Goal: Task Accomplishment & Management: Manage account settings

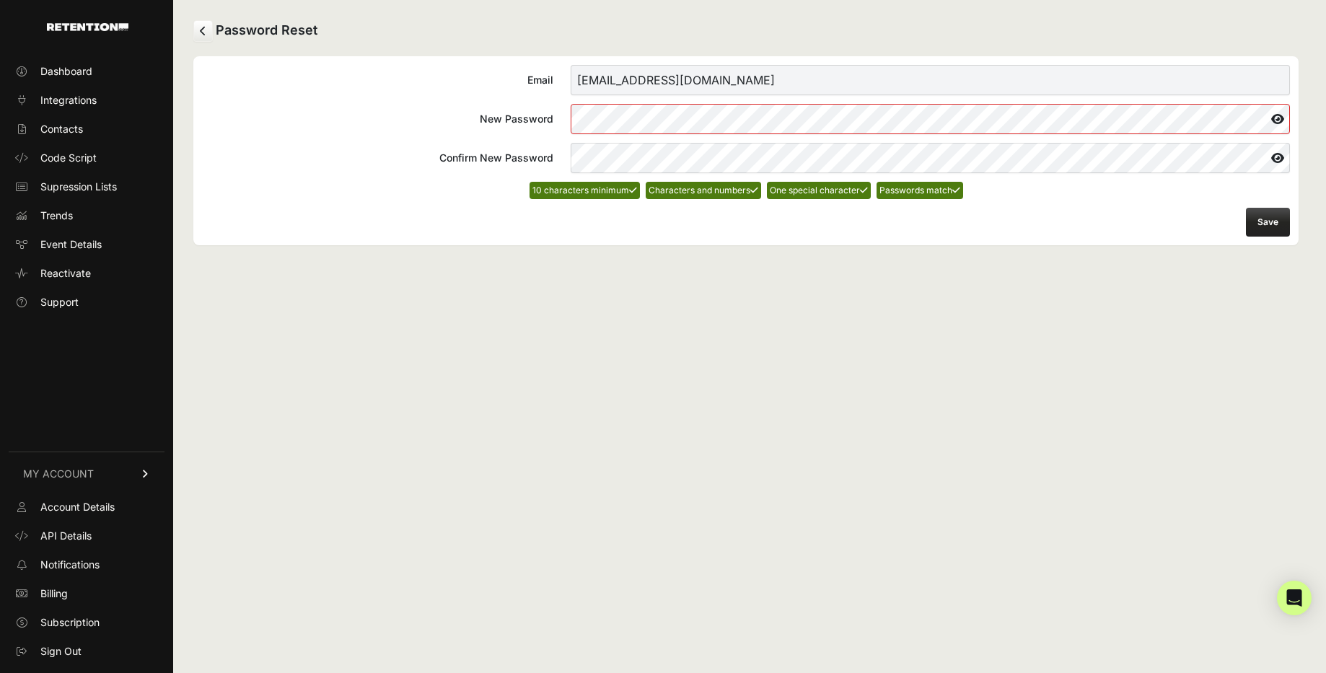
click at [1274, 157] on icon at bounding box center [1278, 157] width 25 height 23
click at [1274, 125] on icon at bounding box center [1277, 119] width 26 height 23
click at [1274, 120] on icon at bounding box center [1278, 119] width 25 height 23
click at [1267, 220] on button "Save" at bounding box center [1268, 222] width 44 height 29
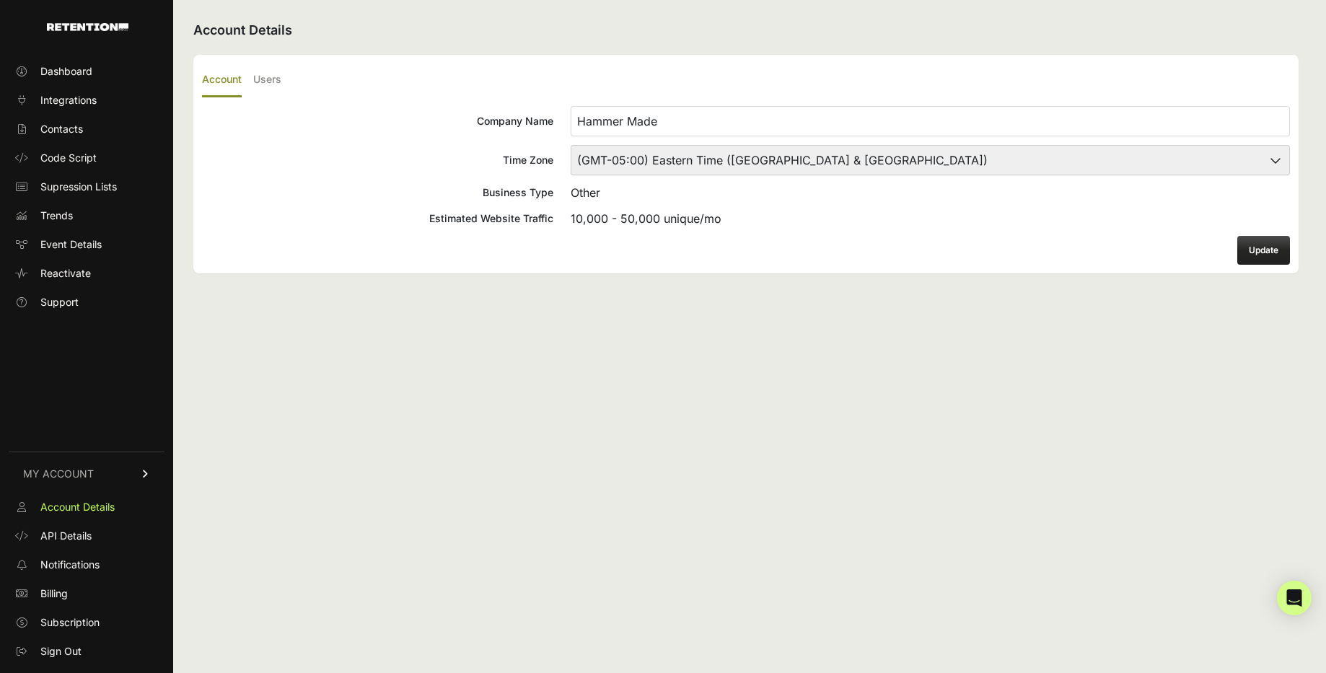
select select "Central Time ([GEOGRAPHIC_DATA] & [GEOGRAPHIC_DATA])"
click at [1255, 250] on button "Update" at bounding box center [1264, 250] width 53 height 29
click at [284, 80] on ul "Account Users" at bounding box center [746, 81] width 1088 height 34
click at [266, 78] on label "Users" at bounding box center [267, 81] width 28 height 34
click at [0, 0] on input "Users" at bounding box center [0, 0] width 0 height 0
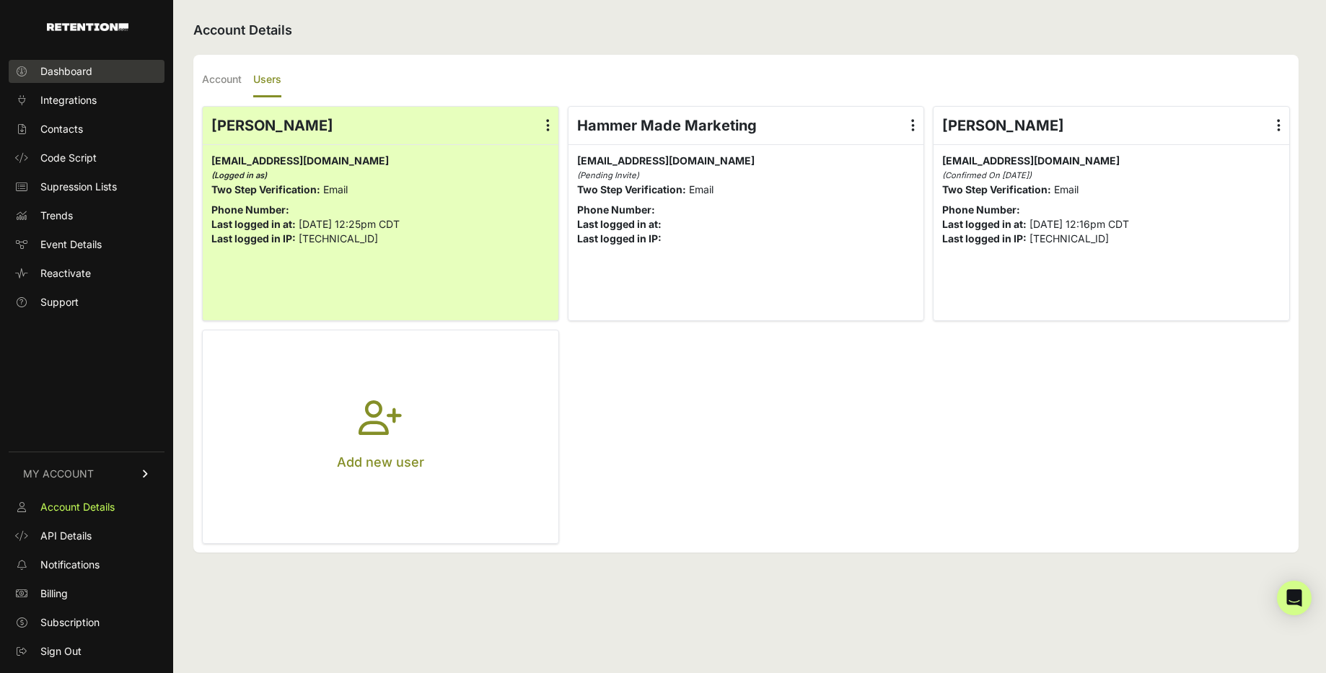
click at [69, 73] on span "Dashboard" at bounding box center [66, 71] width 52 height 14
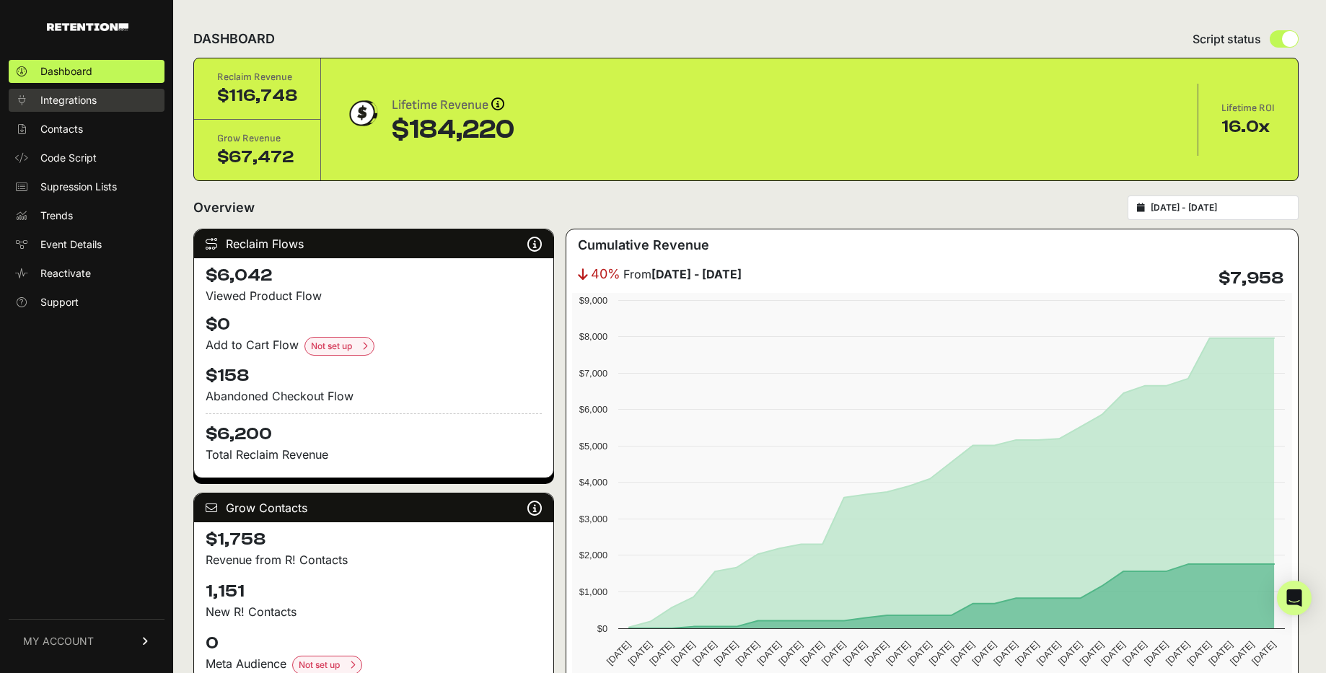
click at [55, 102] on span "Integrations" at bounding box center [68, 100] width 56 height 14
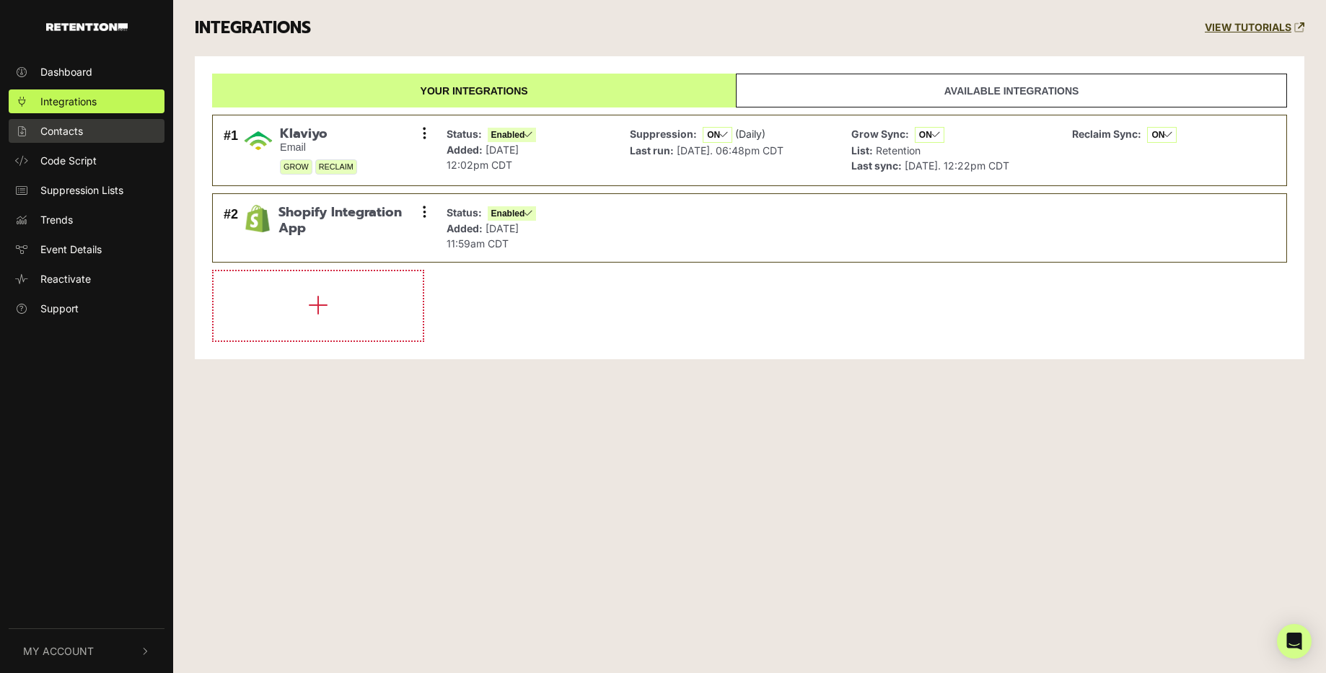
click at [55, 131] on span "Contacts" at bounding box center [61, 130] width 43 height 15
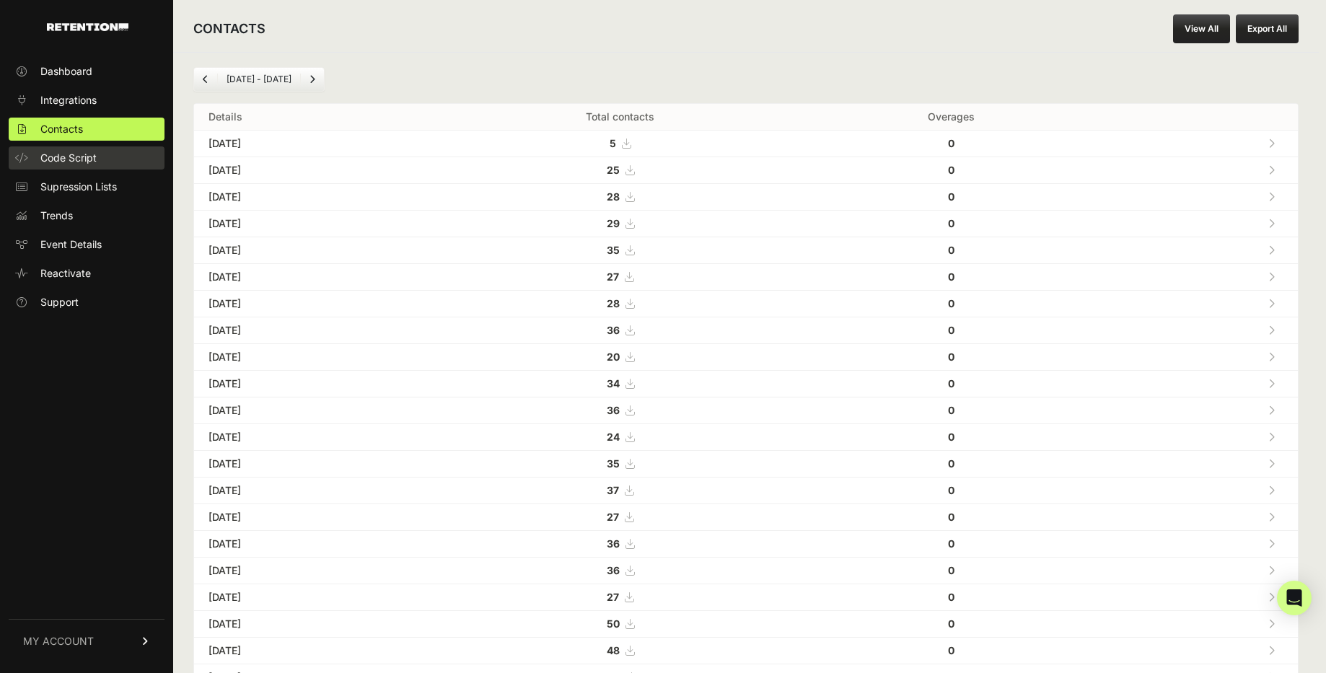
scroll to position [30, 0]
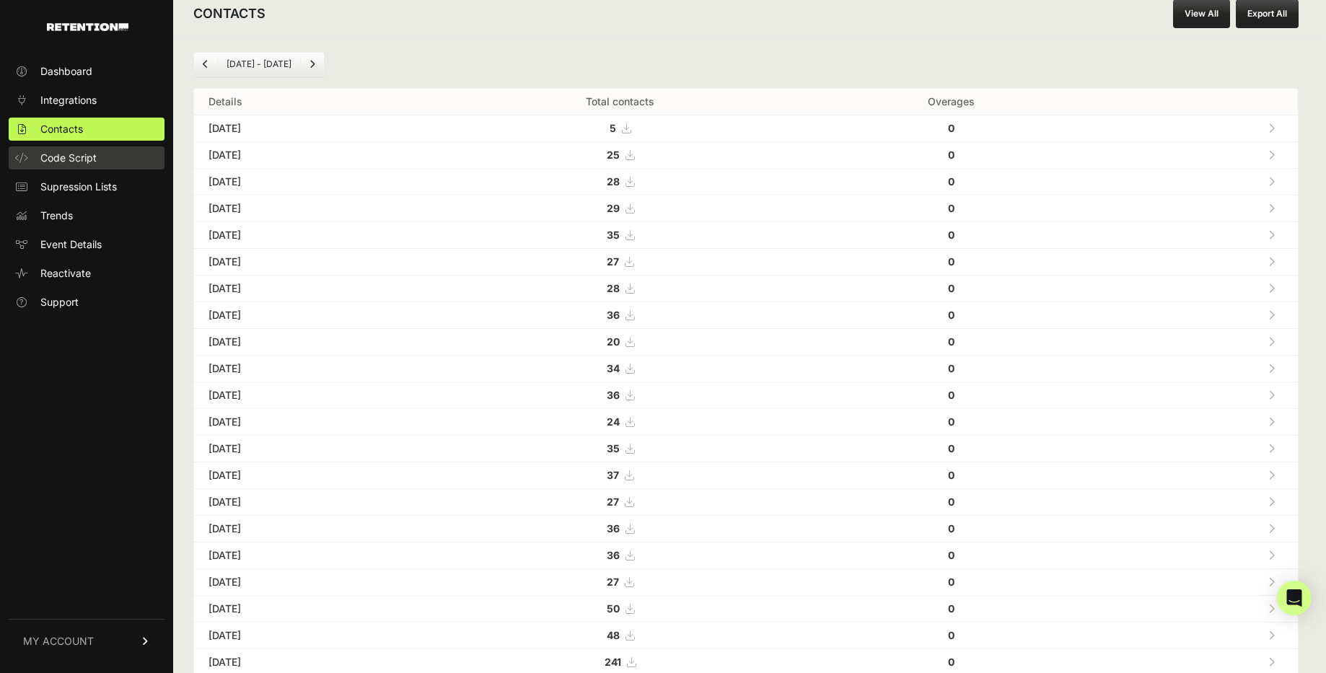
click at [63, 154] on span "Code Script" at bounding box center [68, 158] width 56 height 14
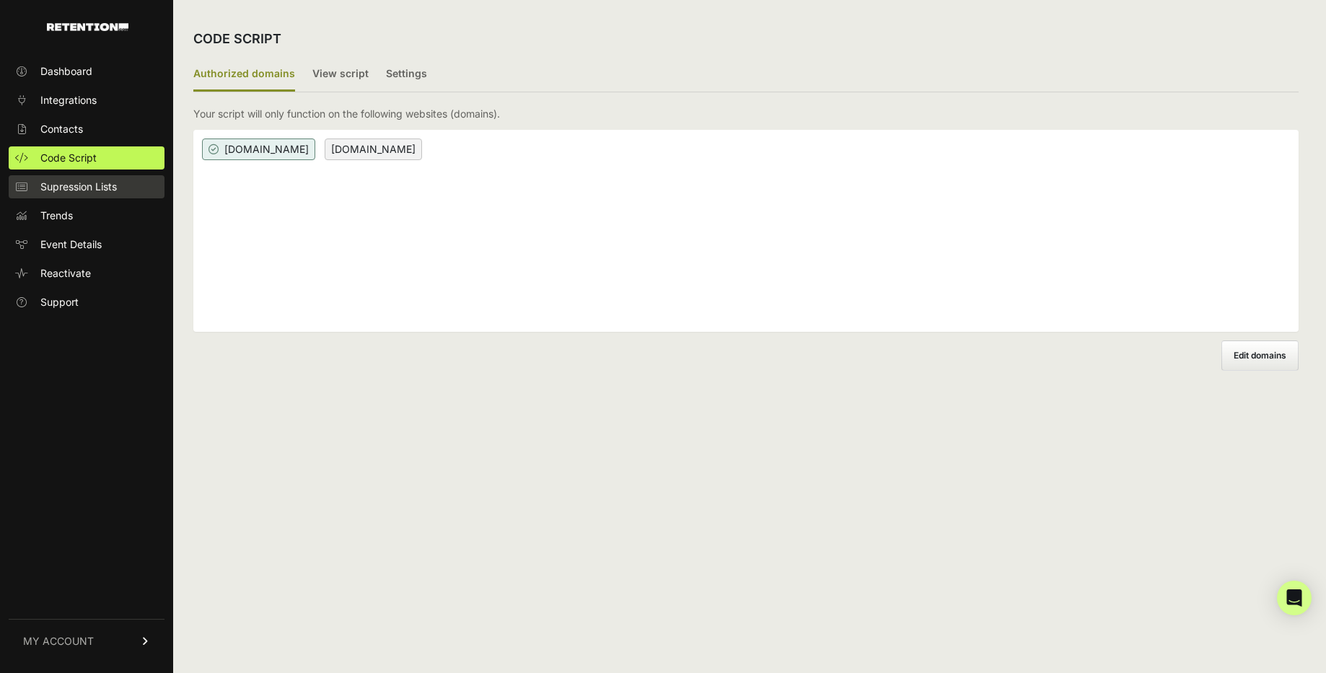
click at [63, 181] on span "Supression Lists" at bounding box center [78, 187] width 76 height 14
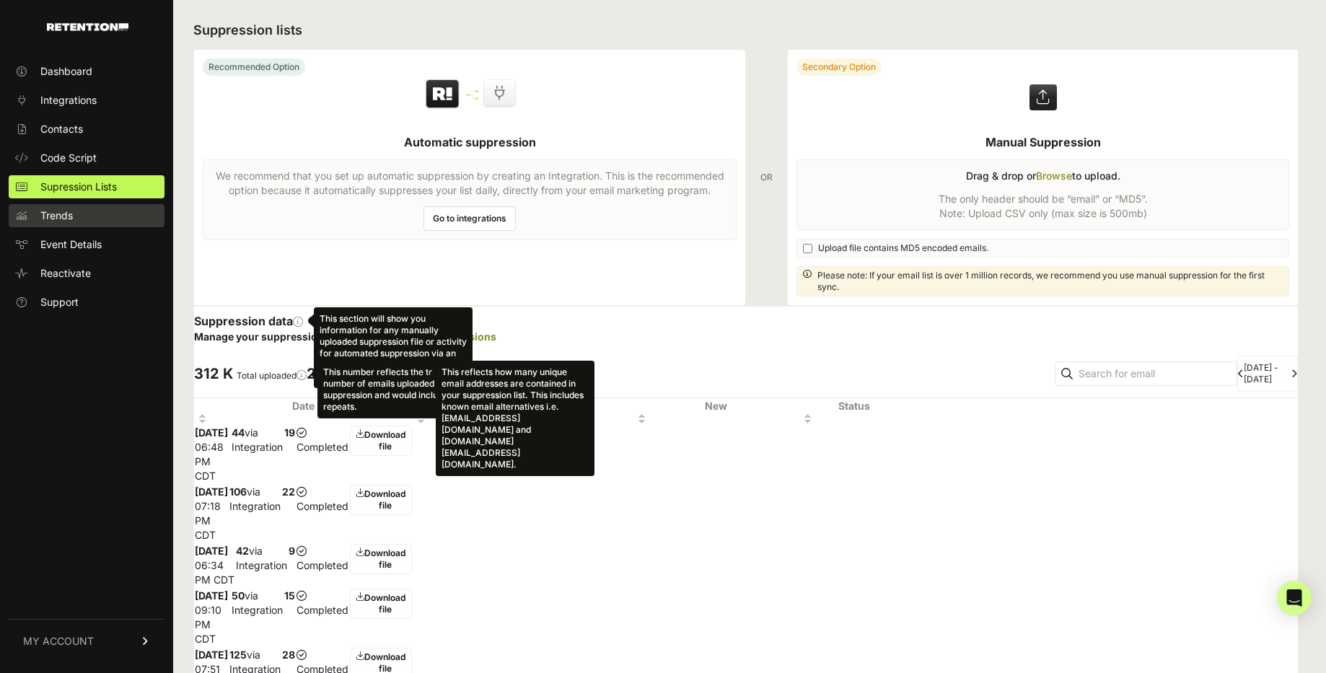
click at [61, 220] on span "Trends" at bounding box center [56, 216] width 32 height 14
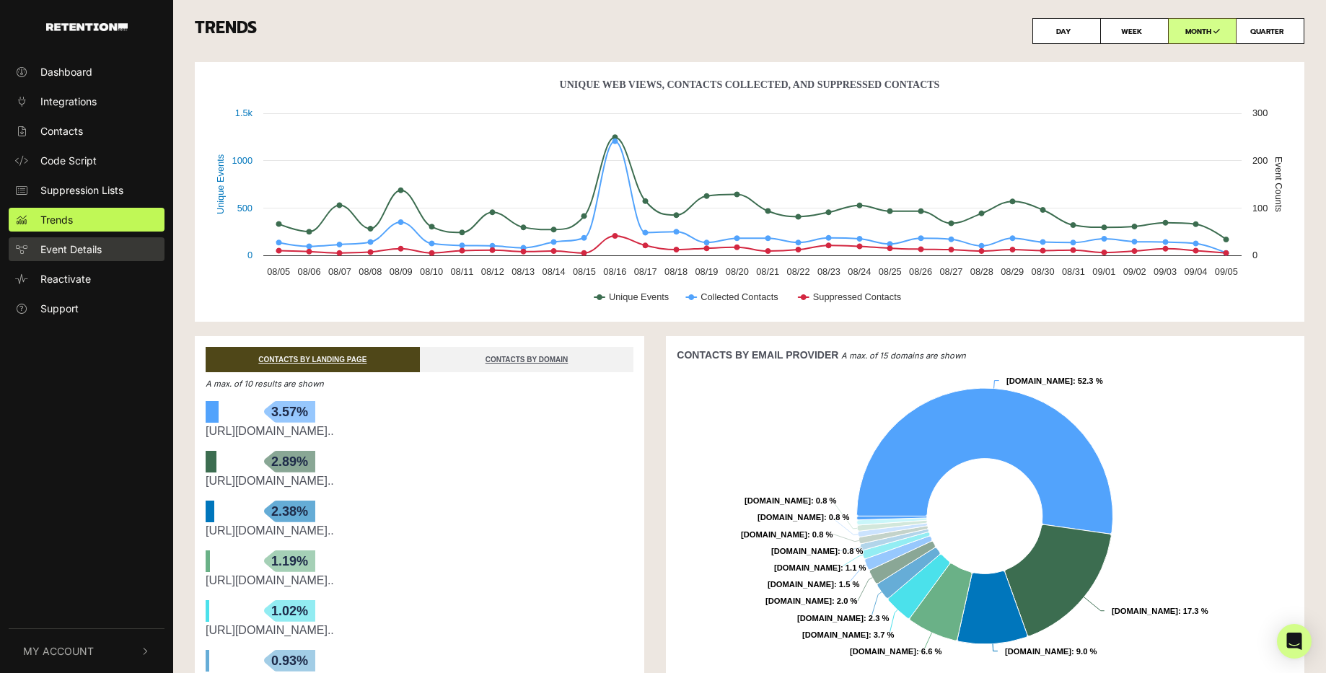
click at [57, 250] on span "Event Details" at bounding box center [70, 249] width 61 height 15
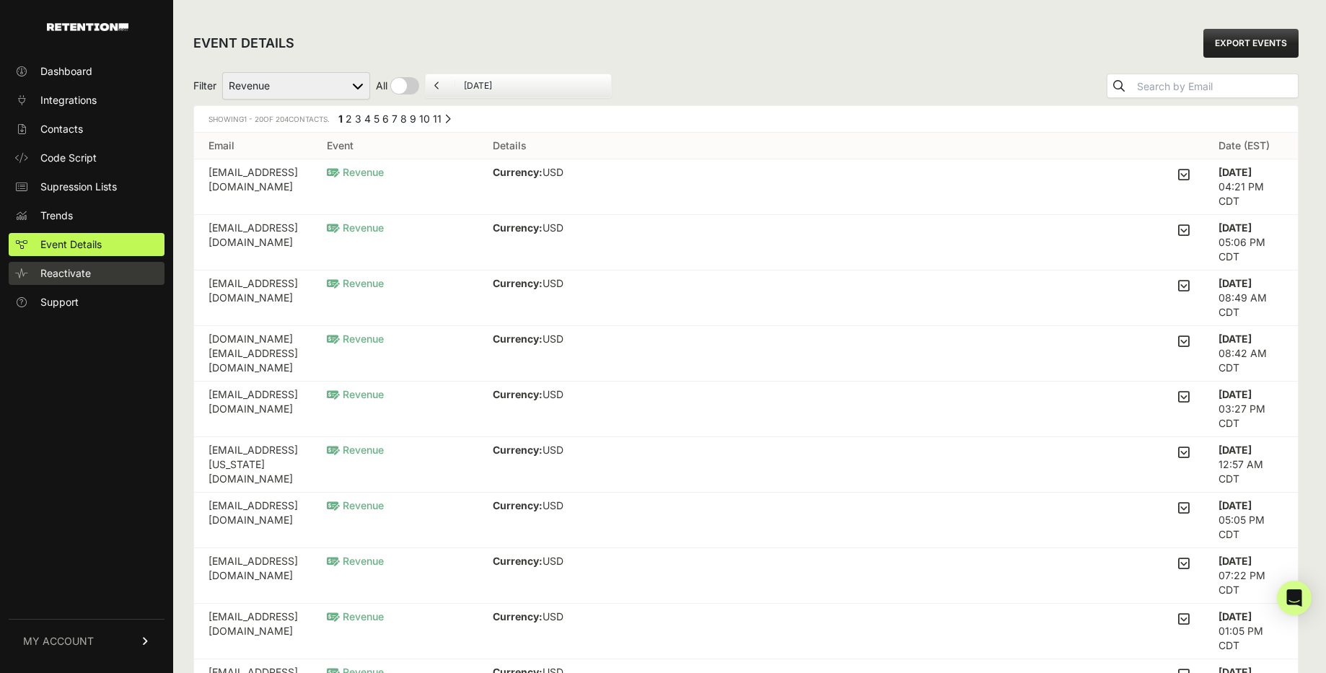
click at [58, 273] on span "Reactivate" at bounding box center [65, 273] width 51 height 14
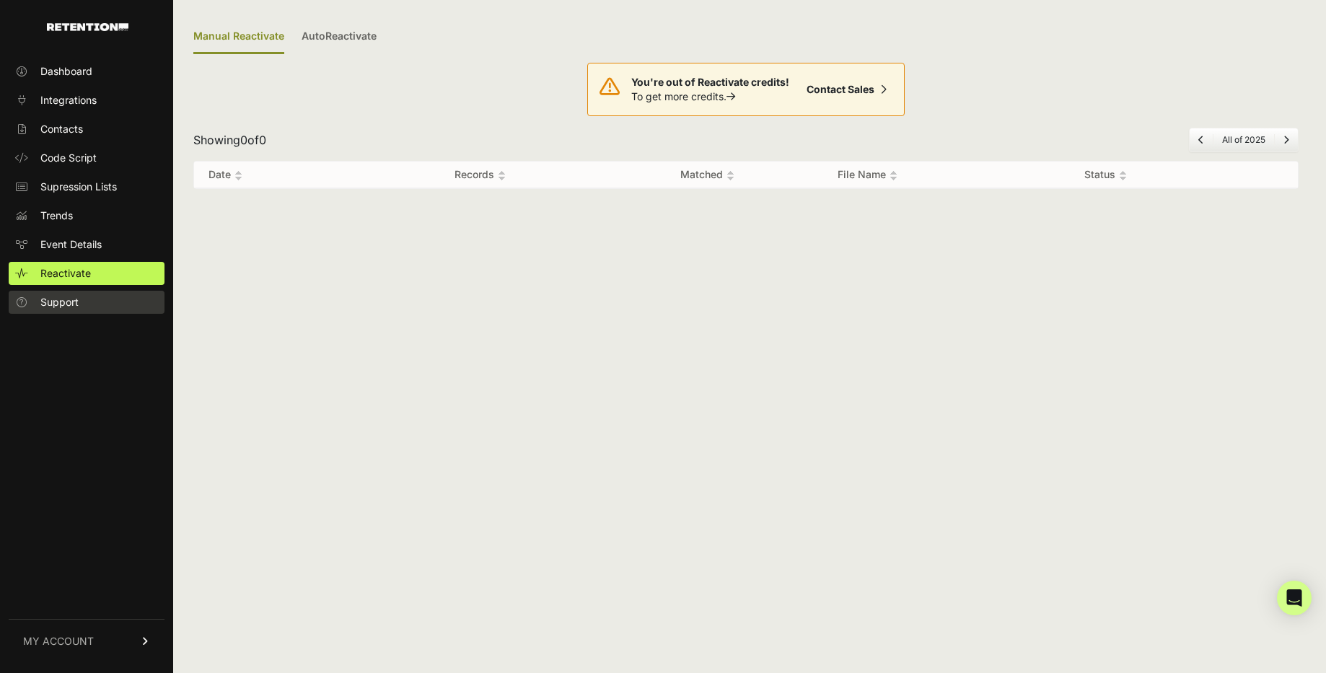
click at [55, 299] on span "Support" at bounding box center [59, 302] width 38 height 14
click at [52, 63] on link "Dashboard" at bounding box center [87, 71] width 156 height 23
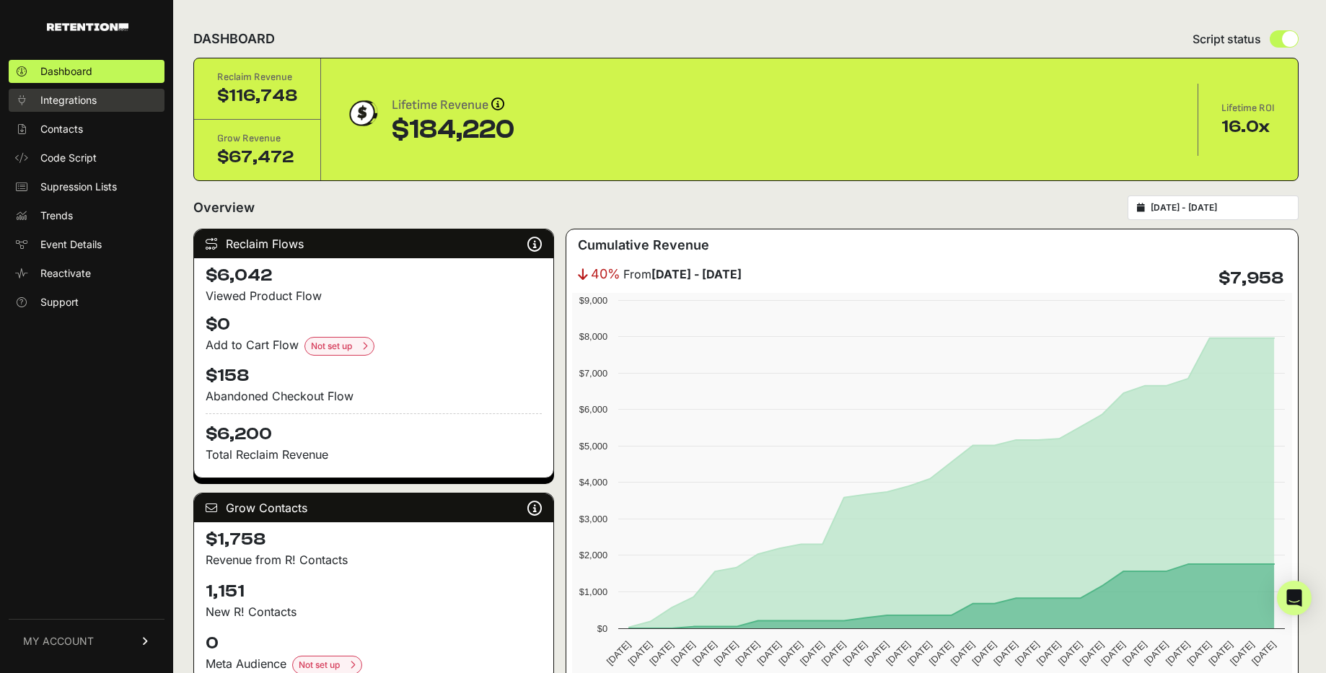
click at [64, 106] on span "Integrations" at bounding box center [68, 100] width 56 height 14
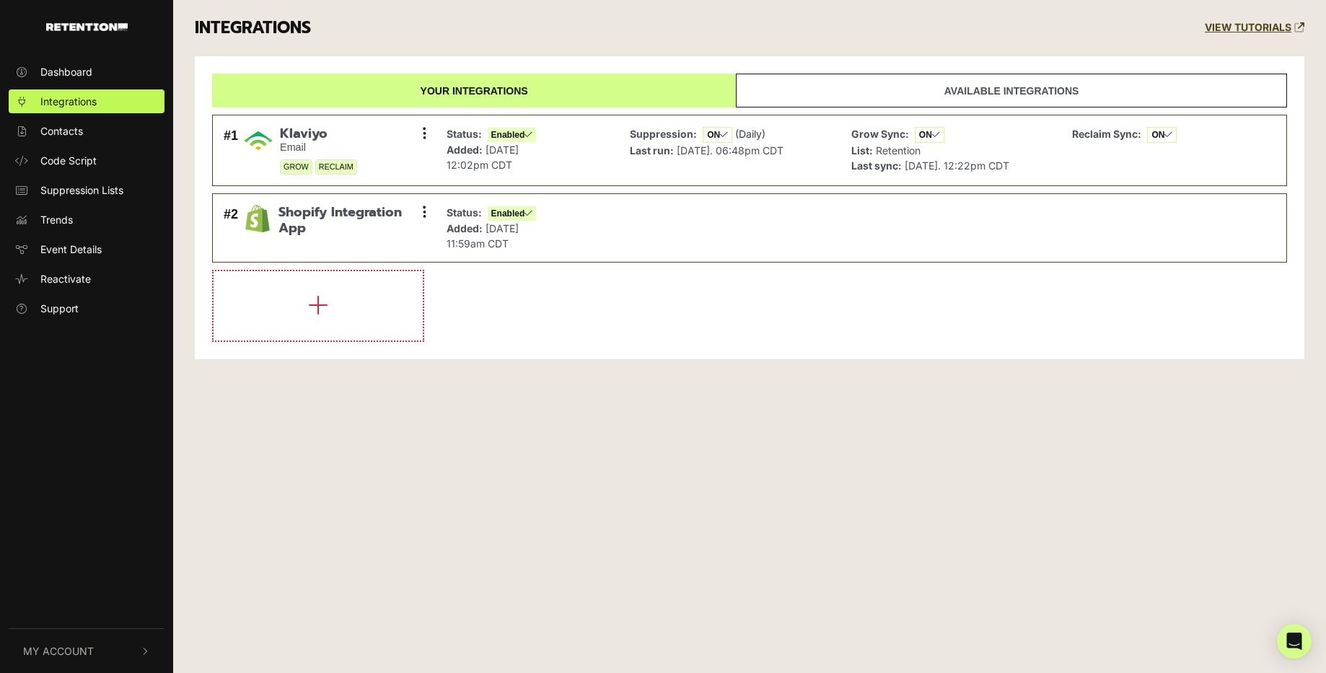
click at [1005, 95] on link "Available integrations" at bounding box center [1011, 91] width 551 height 34
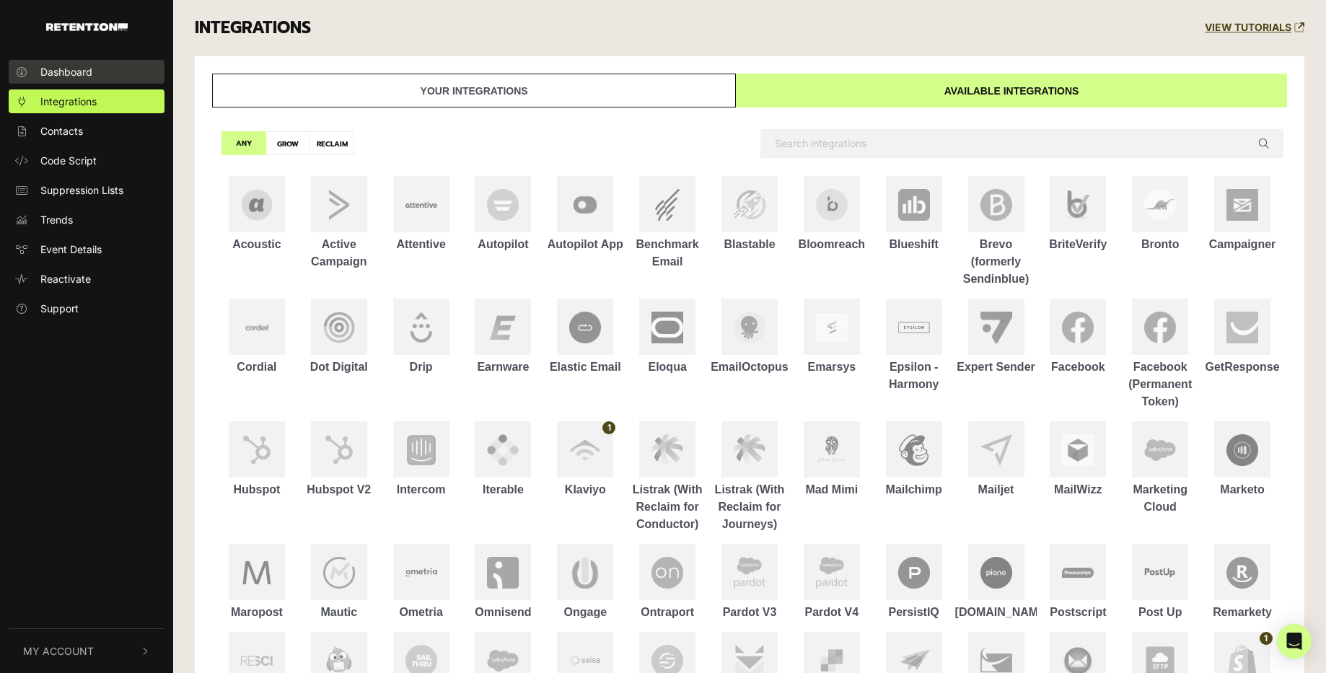
click at [65, 76] on span "Dashboard" at bounding box center [66, 71] width 52 height 15
